Goal: Task Accomplishment & Management: Manage account settings

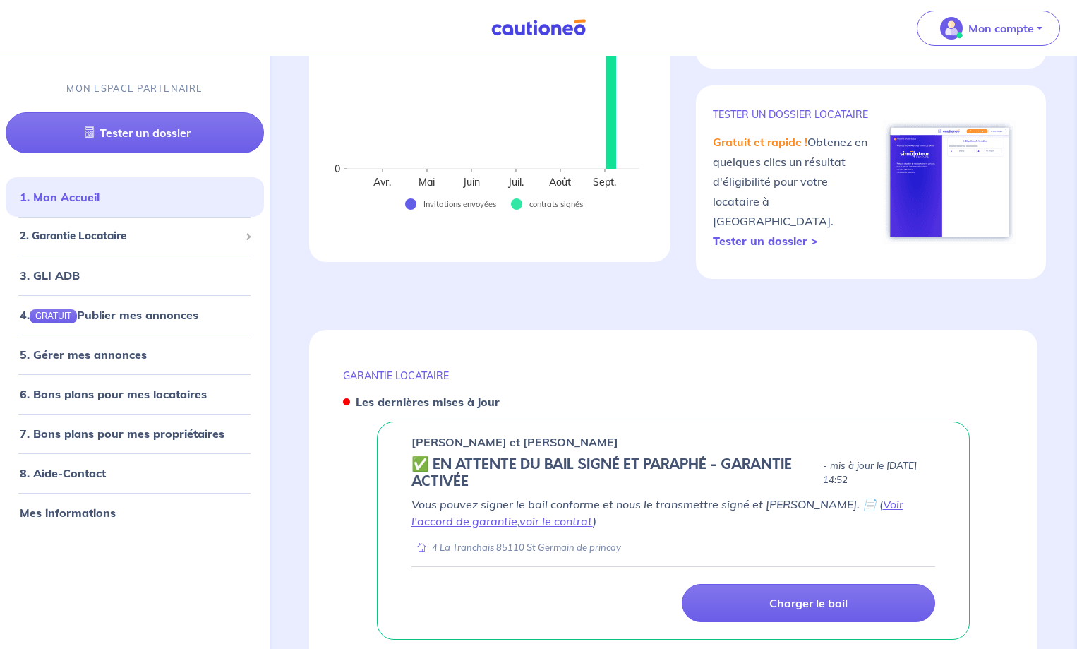
scroll to position [333, 0]
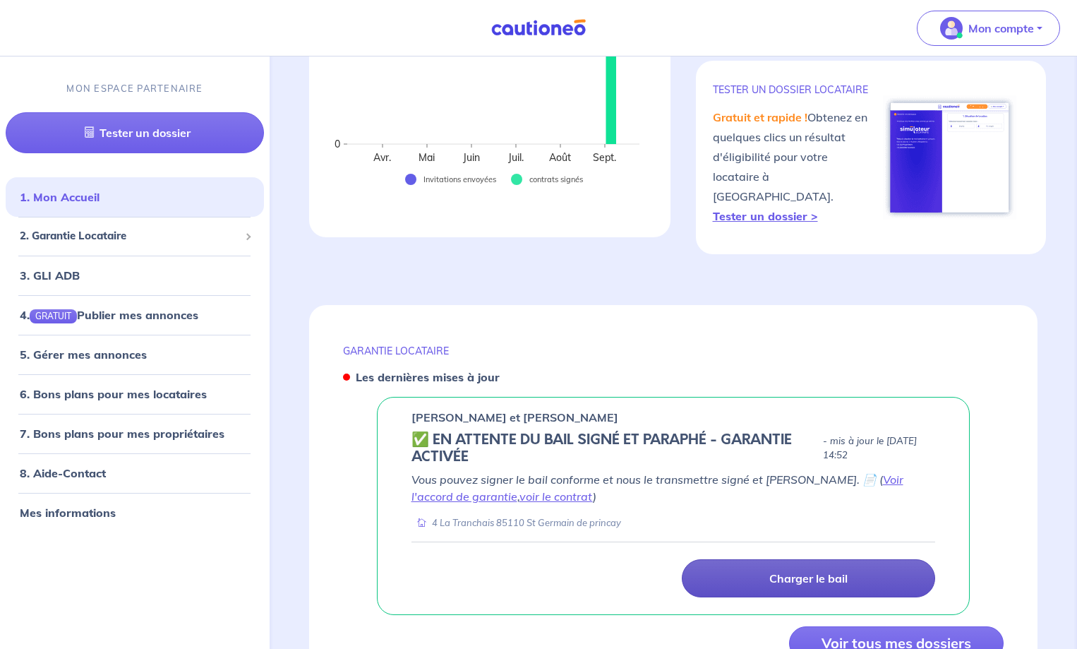
click at [759, 559] on link "Charger le bail" at bounding box center [808, 578] width 253 height 38
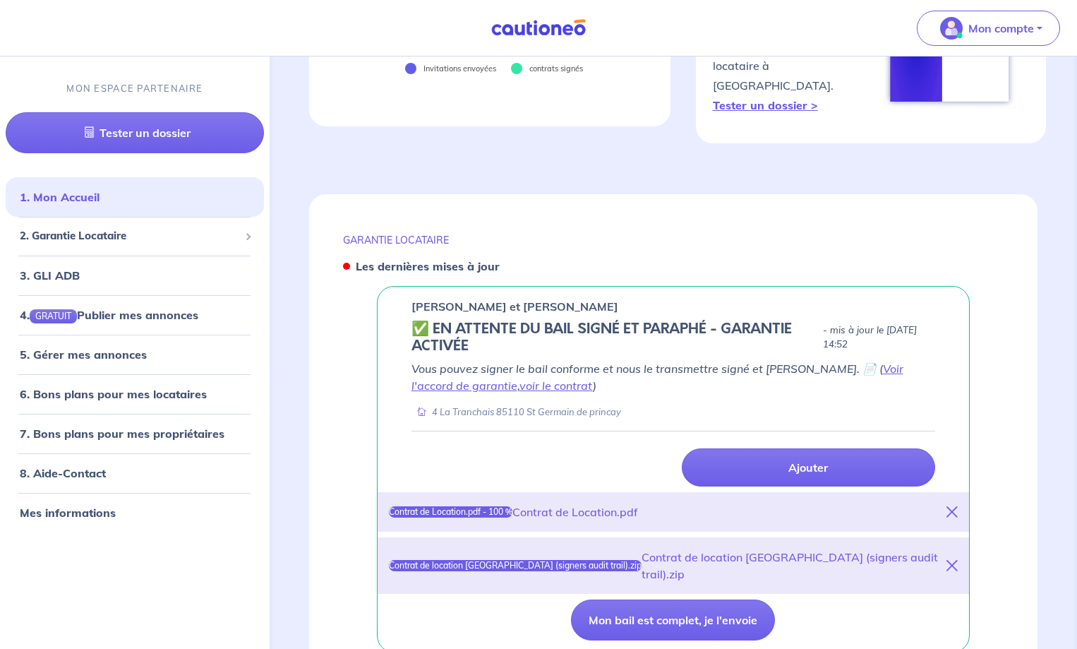
scroll to position [456, 0]
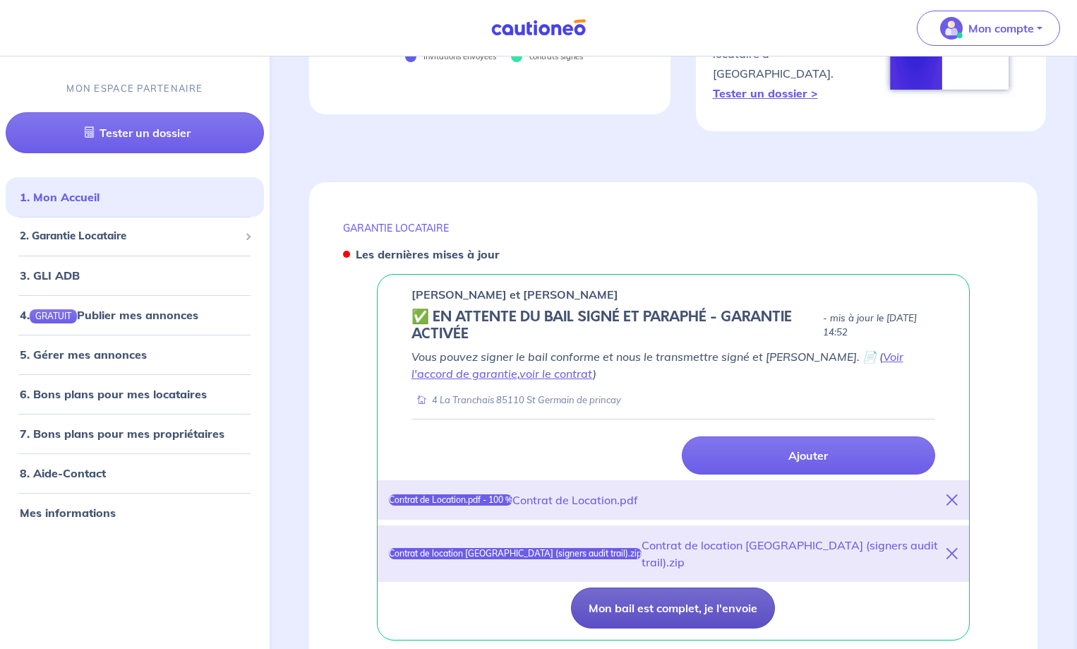
click at [705, 587] on button "Mon bail est complet, je l'envoie" at bounding box center [673, 607] width 204 height 41
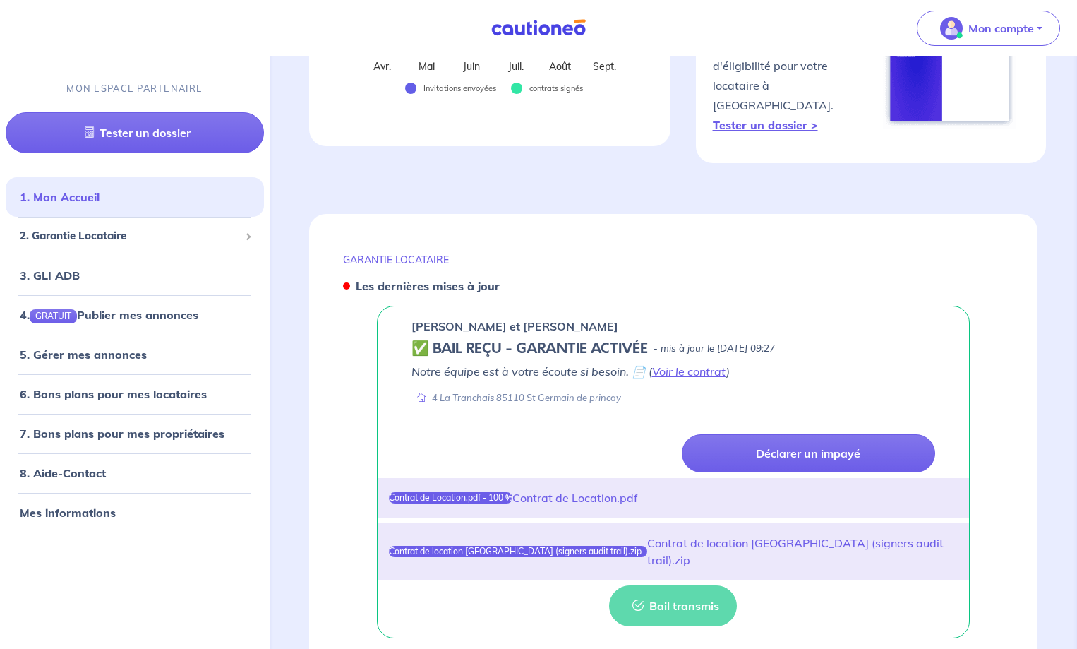
scroll to position [301, 0]
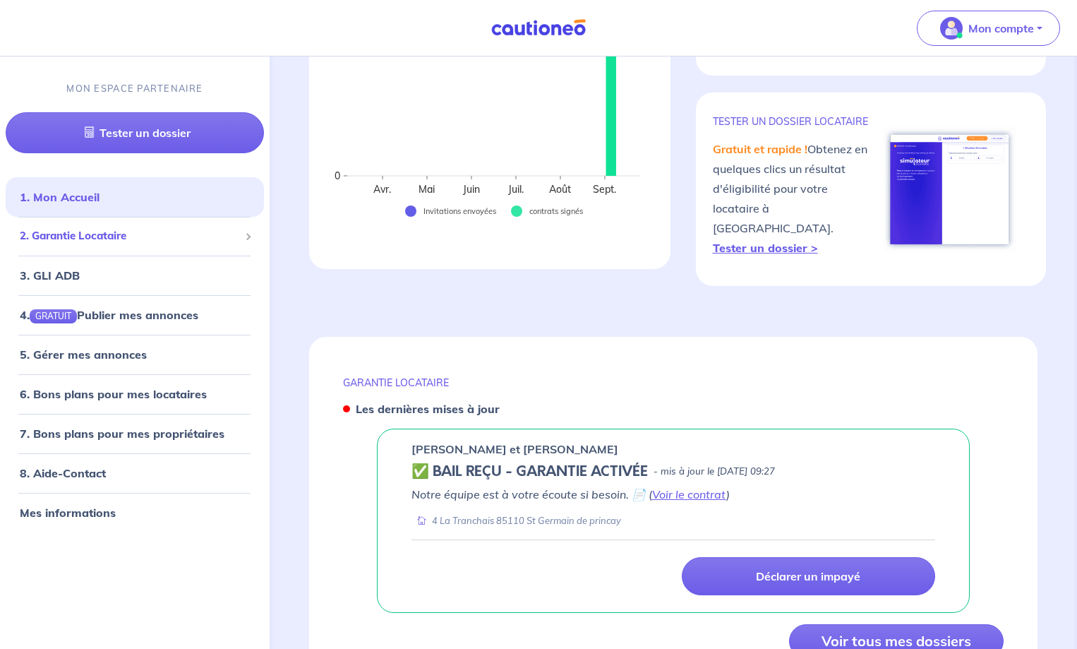
click at [74, 229] on span "2. Garantie Locataire" at bounding box center [130, 236] width 220 height 16
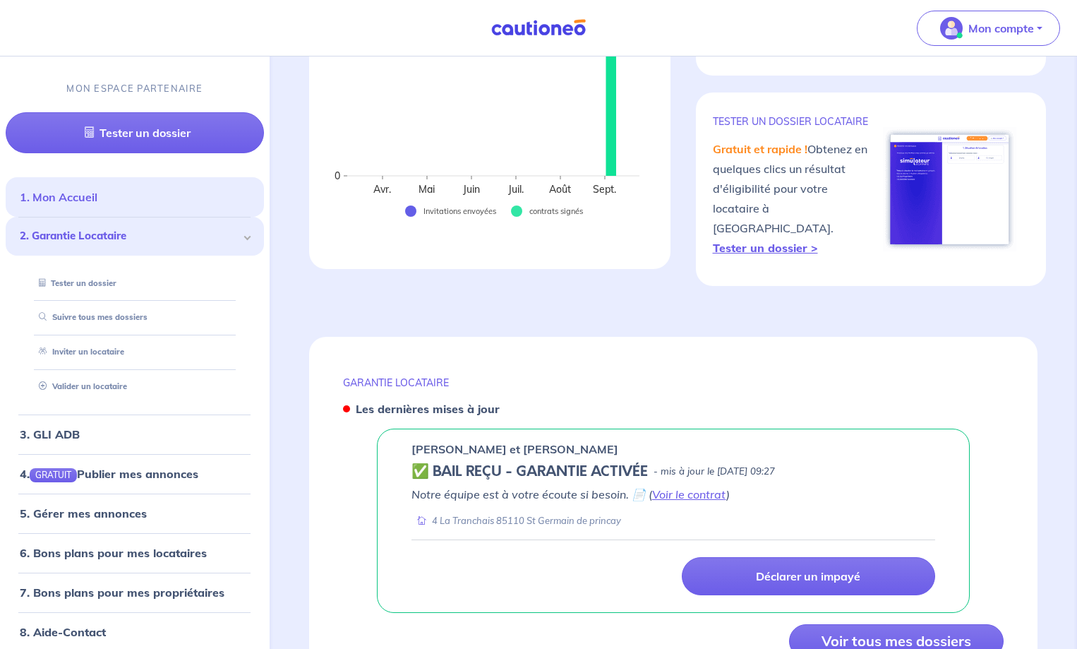
click at [97, 200] on link "1. Mon Accueil" at bounding box center [59, 197] width 78 height 14
click at [895, 624] on button "Voir tous mes dossiers" at bounding box center [896, 641] width 215 height 34
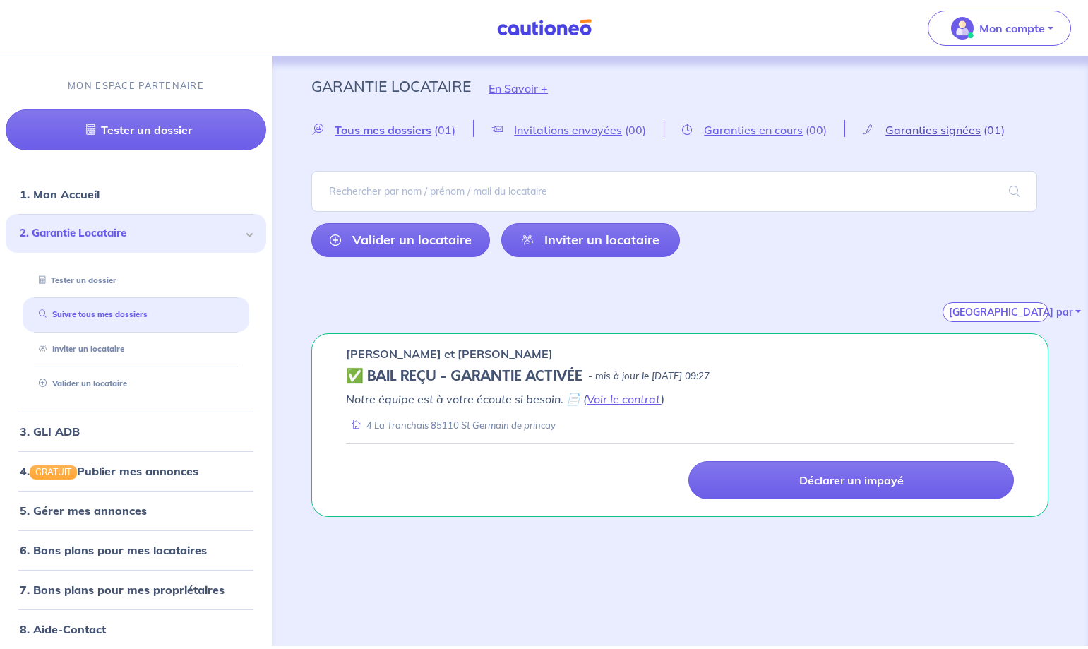
click at [885, 127] on span "Garanties signées" at bounding box center [932, 130] width 95 height 14
